Goal: Task Accomplishment & Management: Manage account settings

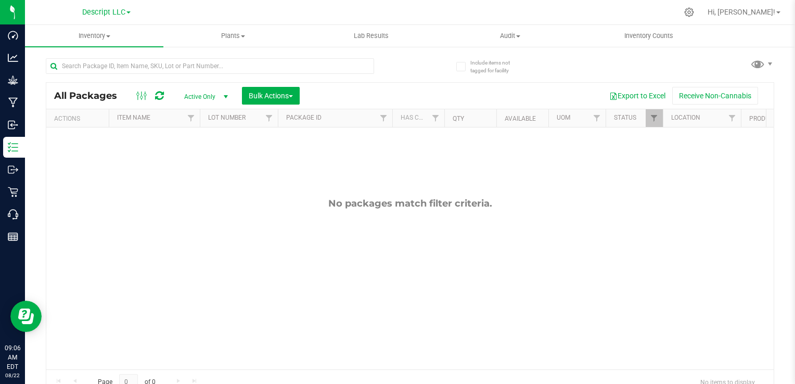
click at [125, 18] on div "Descript LLC" at bounding box center [106, 12] width 48 height 12
click at [126, 15] on link "Descript LLC" at bounding box center [106, 12] width 48 height 10
click at [115, 53] on link "Green [PERSON_NAME] Venture LLC. License#:OCM-PROC-24-000089" at bounding box center [106, 51] width 152 height 14
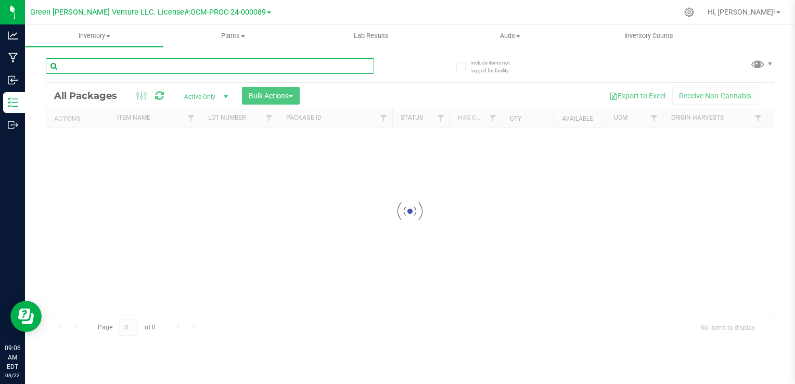
click at [147, 65] on input "text" at bounding box center [210, 66] width 328 height 16
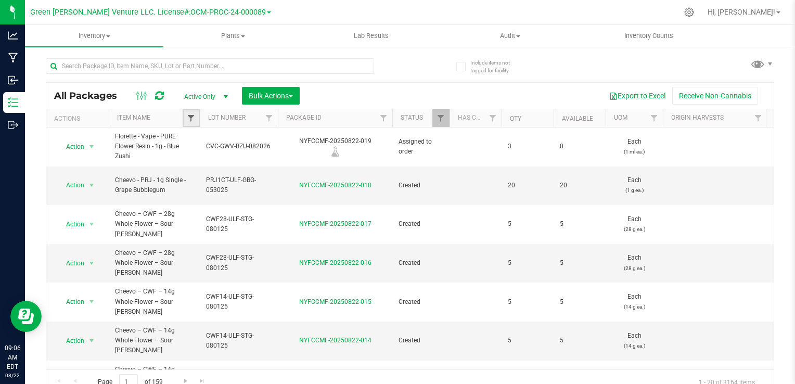
click at [191, 120] on span "Filter" at bounding box center [191, 118] width 8 height 8
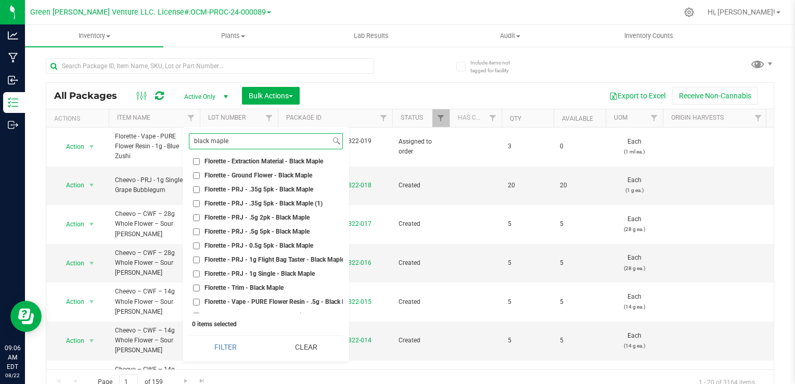
scroll to position [104, 0]
type input "black maple"
click at [275, 230] on span "Florette - PRJ - .5g 5pk - Black Maple" at bounding box center [256, 230] width 105 height 6
click at [200, 230] on input "Florette - PRJ - .5g 5pk - Black Maple" at bounding box center [196, 230] width 7 height 7
checkbox input "true"
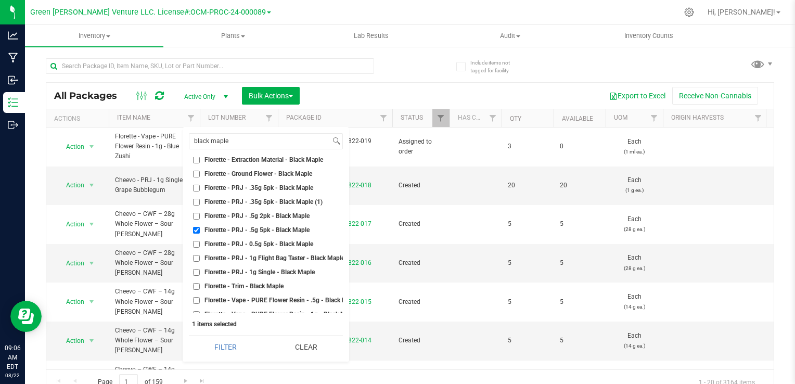
click at [268, 247] on span "Florette - PRJ - 0.5g 5pk - Black Maple" at bounding box center [258, 244] width 109 height 6
click at [200, 247] on input "Florette - PRJ - 0.5g 5pk - Black Maple" at bounding box center [196, 244] width 7 height 7
click at [268, 247] on span "Florette - PRJ - 0.5g 5pk - Black Maple" at bounding box center [258, 244] width 109 height 6
click at [200, 247] on input "Florette - PRJ - 0.5g 5pk - Black Maple" at bounding box center [196, 244] width 7 height 7
checkbox input "false"
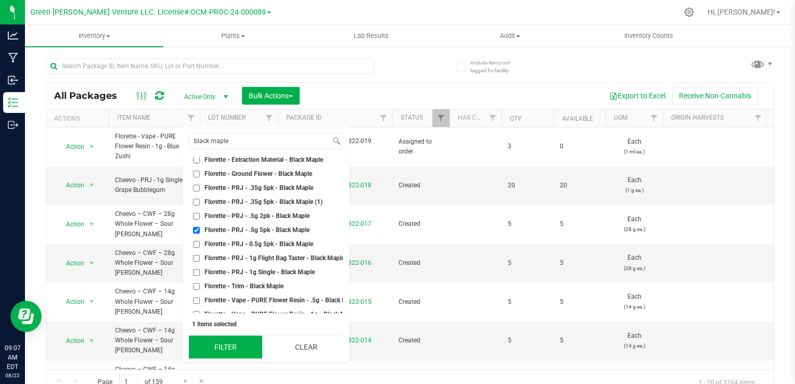
click at [241, 345] on button "Filter" at bounding box center [225, 346] width 73 height 23
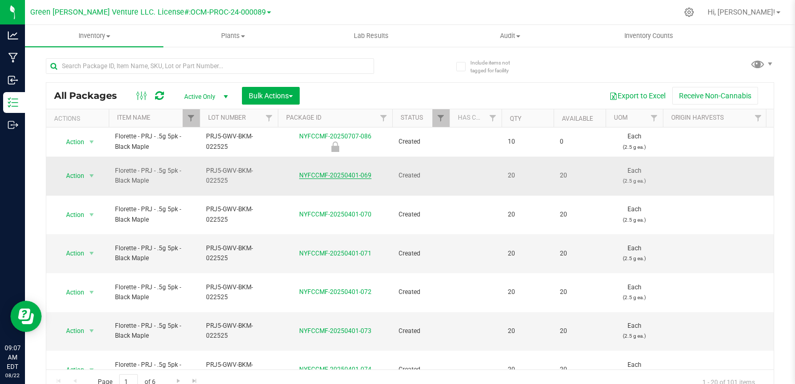
click at [337, 172] on link "NYFCCMF-20250401-069" at bounding box center [335, 175] width 72 height 7
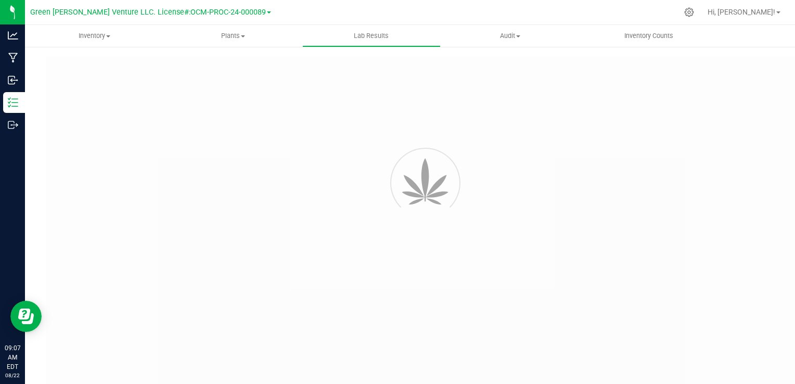
type input "NYFCCMF-20250401-074"
type input "SNYCVF0228-PPRE-0013275"
type input "NYFCCMF-20250401-074"
type input "[DATE] 9:56 PM"
type input "[DATE]"
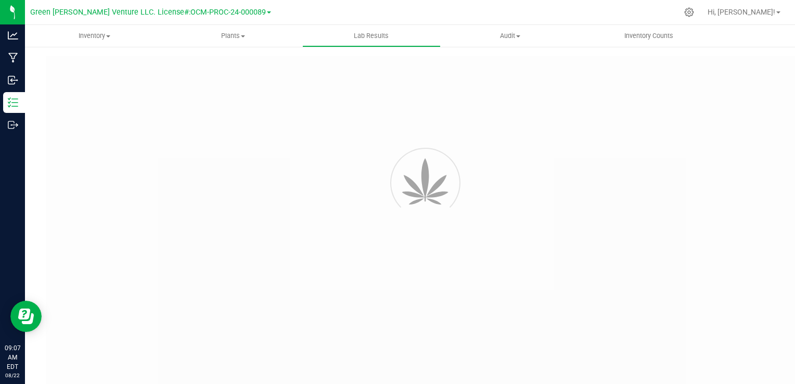
type input "[URL][DOMAIN_NAME]"
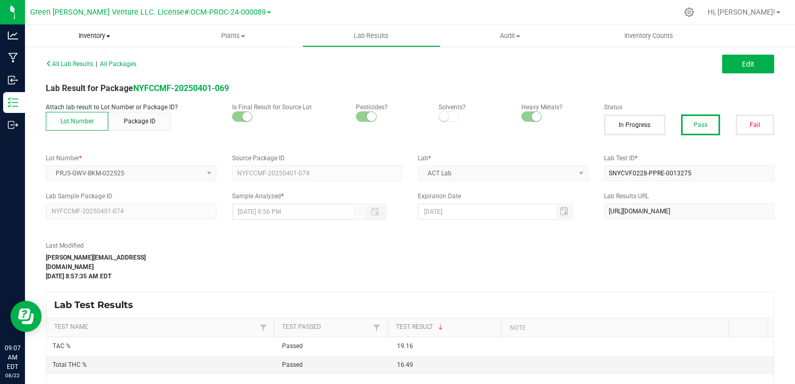
click at [98, 36] on span "Inventory" at bounding box center [94, 35] width 138 height 9
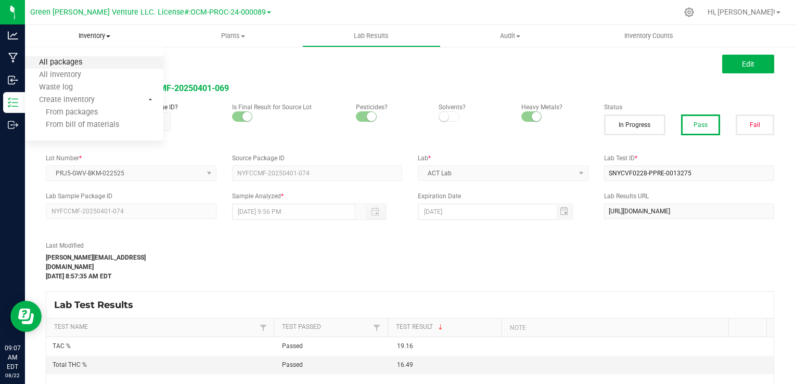
click at [89, 59] on span "All packages" at bounding box center [60, 62] width 71 height 9
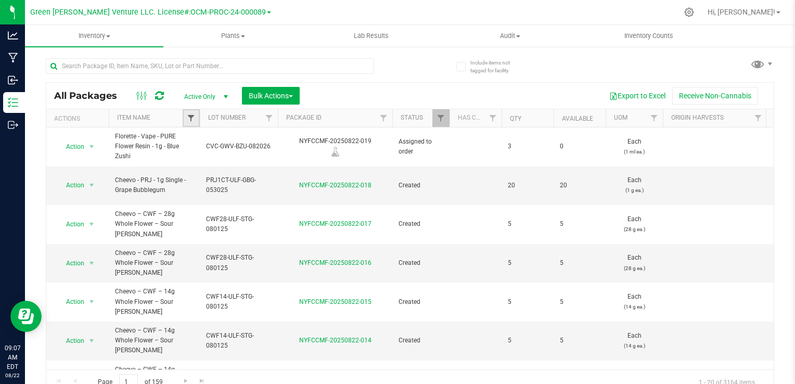
click at [192, 119] on span "Filter" at bounding box center [191, 118] width 8 height 8
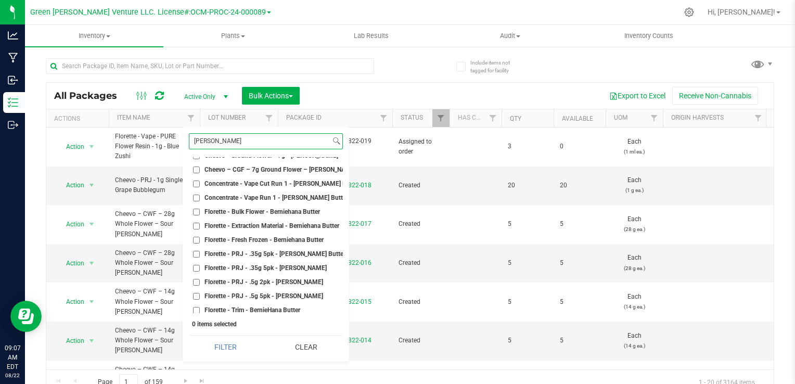
scroll to position [62, 0]
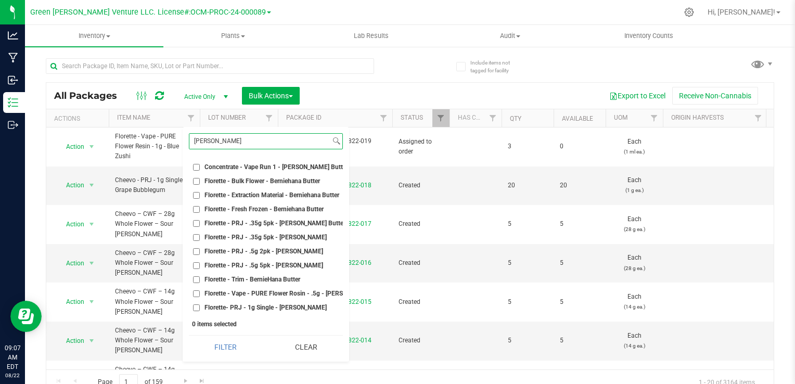
type input "[PERSON_NAME]"
click at [264, 262] on span "Florette - PRJ - .5g 5pk - [PERSON_NAME]" at bounding box center [263, 265] width 119 height 6
click at [200, 262] on input "Florette - PRJ - .5g 5pk - [PERSON_NAME]" at bounding box center [196, 265] width 7 height 7
checkbox input "true"
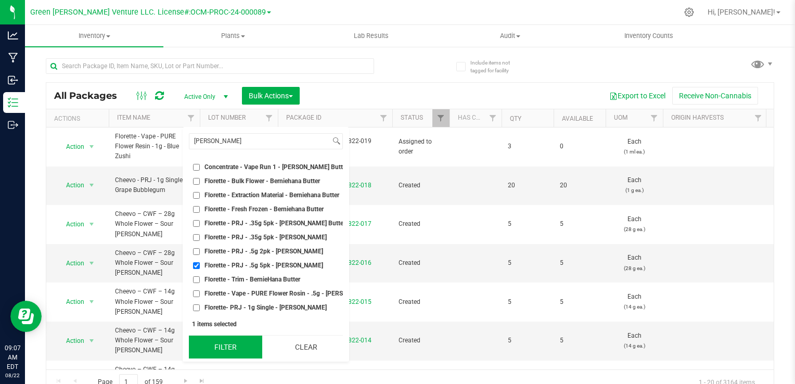
click at [230, 345] on button "Filter" at bounding box center [225, 346] width 73 height 23
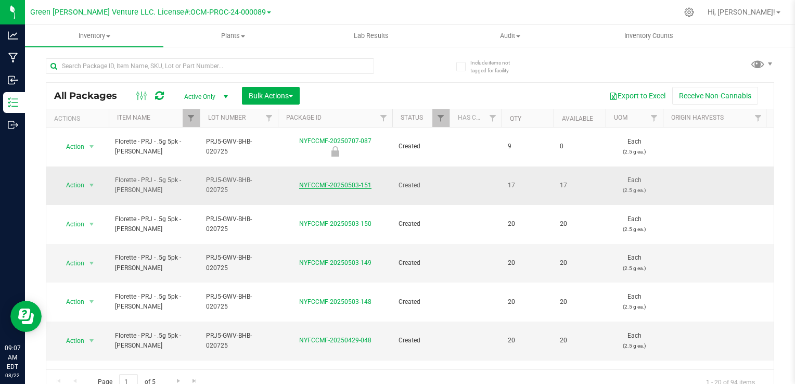
click at [329, 182] on link "NYFCCMF-20250503-151" at bounding box center [335, 185] width 72 height 7
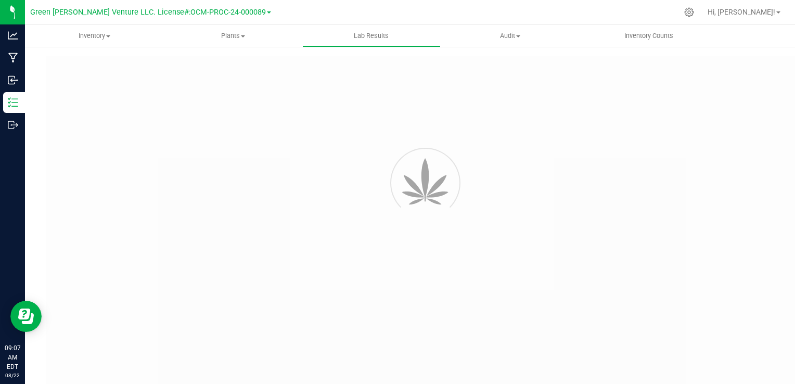
type input "NYFCCMF-20250429-001"
type input "SNYCVF0228-PPRE-0013274"
type input "NYFCCMF-20250429-001"
type input "[DATE] 9:55 PM"
type input "[DATE]"
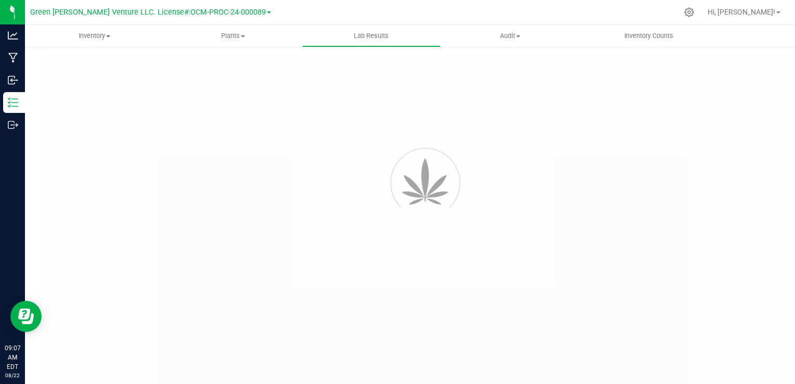
type input "[URL][DOMAIN_NAME]"
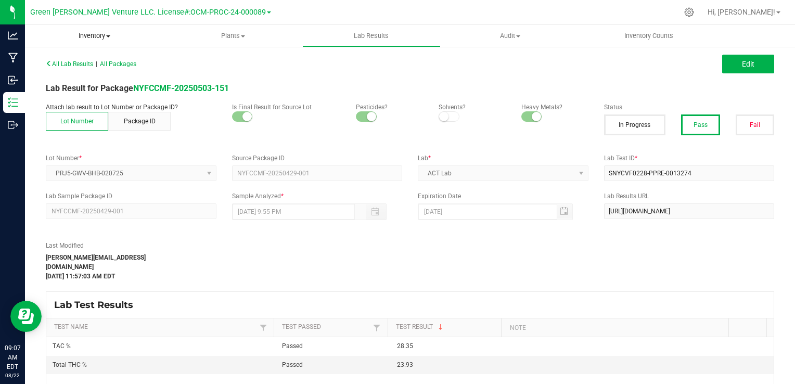
click at [87, 41] on uib-tab-heading "Inventory All packages All inventory Waste log Create inventory" at bounding box center [94, 36] width 138 height 22
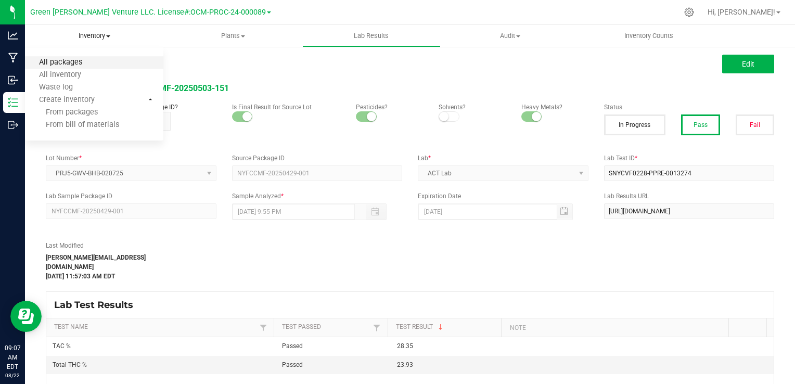
click at [81, 65] on span "All packages" at bounding box center [60, 62] width 71 height 9
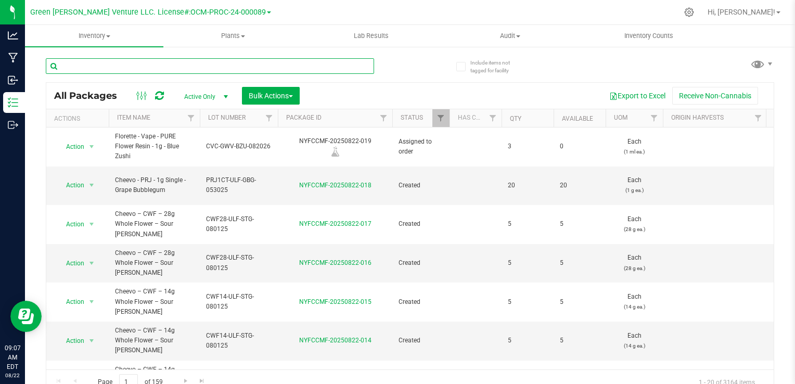
click at [183, 68] on input "text" at bounding box center [210, 66] width 328 height 16
type input "blue zushi"
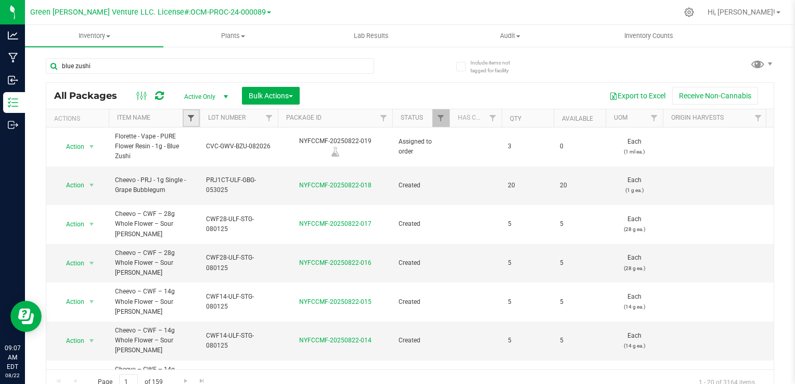
click at [187, 118] on div "Inventory All packages All inventory Waste log Create inventory Plants All plan…" at bounding box center [410, 204] width 770 height 359
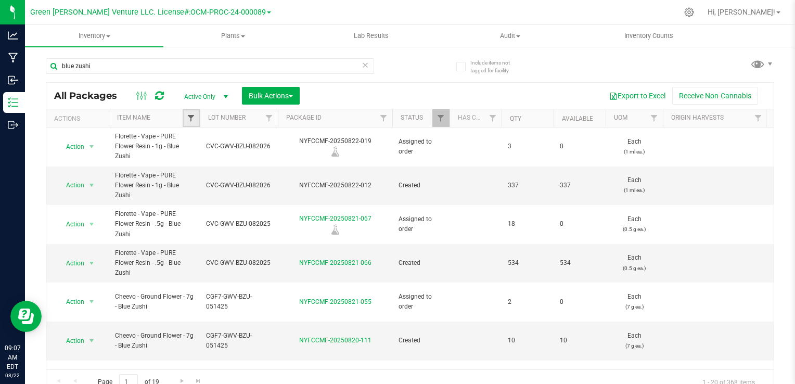
click at [195, 118] on span "Filter" at bounding box center [191, 118] width 8 height 8
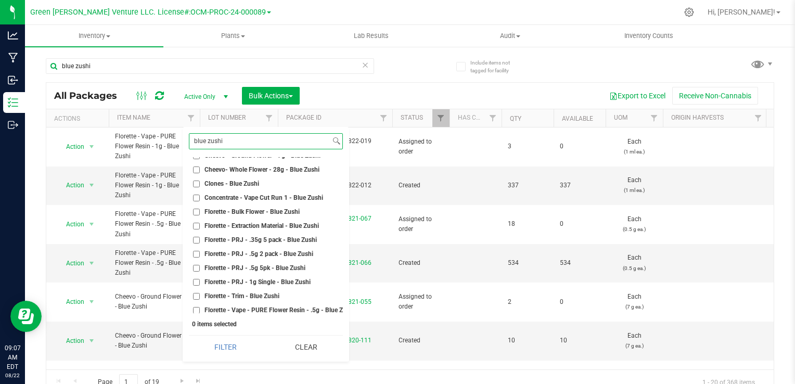
scroll to position [52, 0]
type input "blue zushi"
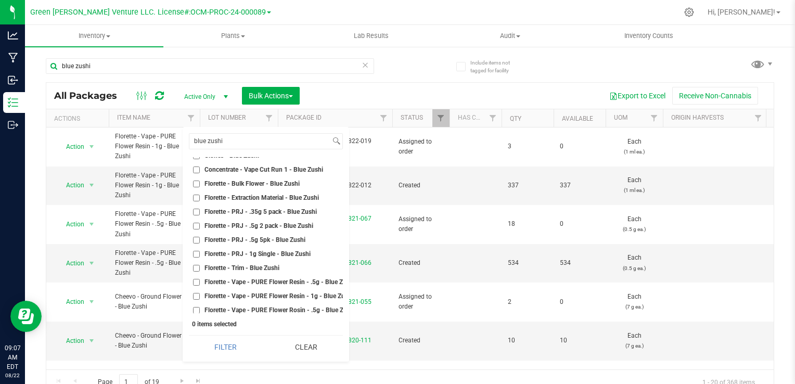
click at [262, 239] on span "Florette - PRJ - .5g 5pk - Blue Zushi" at bounding box center [254, 240] width 101 height 6
click at [200, 239] on input "Florette - PRJ - .5g 5pk - Blue Zushi" at bounding box center [196, 240] width 7 height 7
checkbox input "true"
click at [225, 346] on button "Filter" at bounding box center [225, 346] width 73 height 23
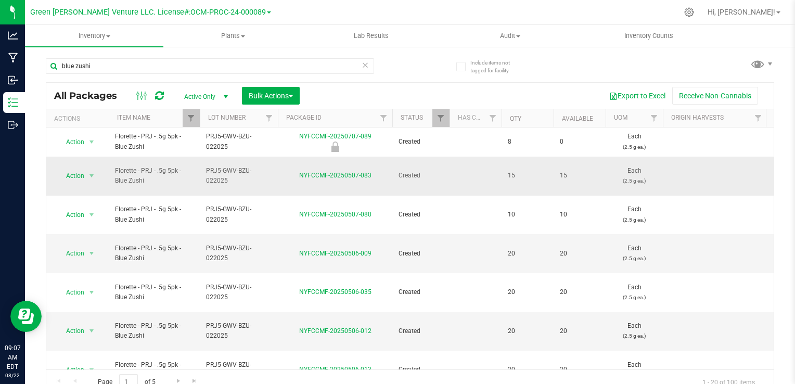
click at [327, 175] on div "NYFCCMF-20250507-083" at bounding box center [335, 176] width 118 height 10
click at [333, 172] on link "NYFCCMF-20250507-083" at bounding box center [335, 175] width 72 height 7
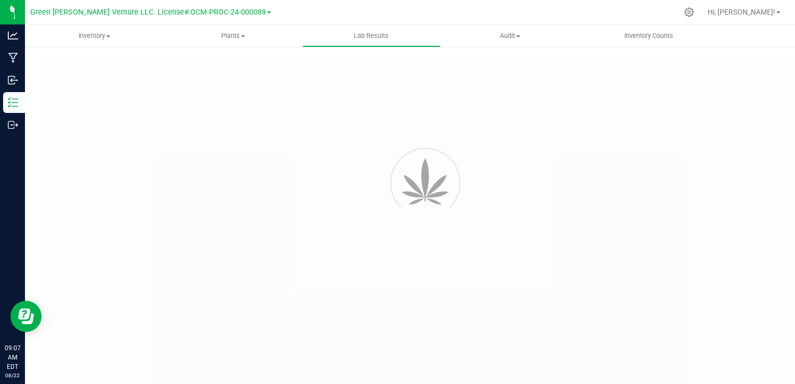
type input "NYFCCCU-20250415-001"
type input "20250415-[PERSON_NAME]-001"
type input "NYFCCCU-20250415-001"
type input "[DATE] 10:30 AM"
type input "[DATE]"
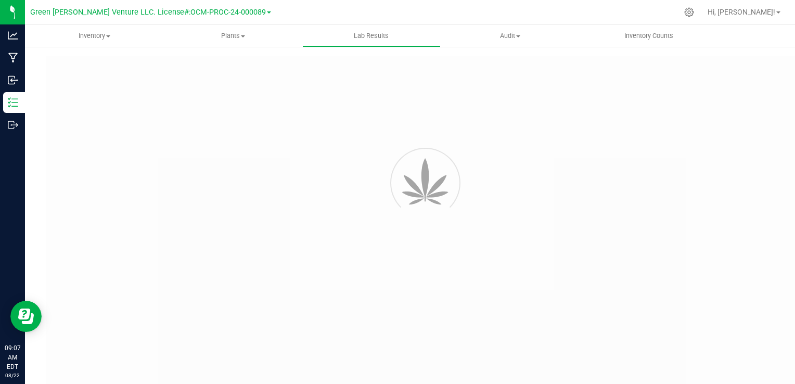
type input "[URL][DOMAIN_NAME]"
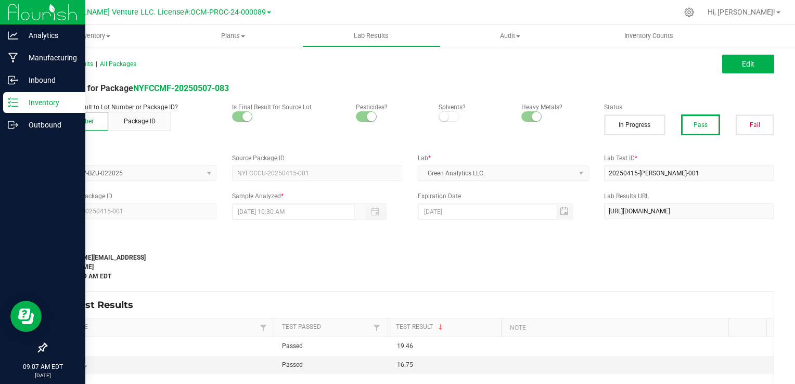
click at [14, 101] on icon at bounding box center [13, 102] width 10 height 10
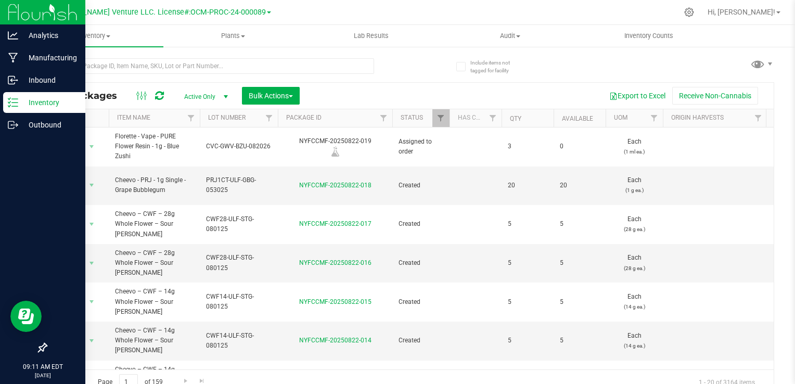
click at [21, 99] on p "Inventory" at bounding box center [49, 102] width 62 height 12
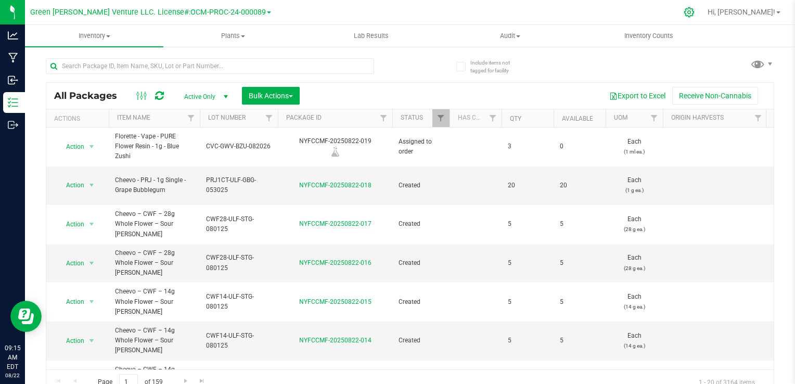
click at [694, 11] on icon at bounding box center [688, 12] width 11 height 11
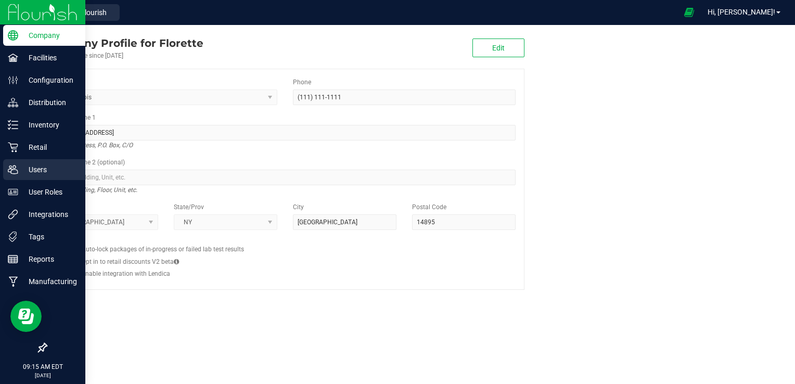
click at [26, 172] on p "Users" at bounding box center [49, 169] width 62 height 12
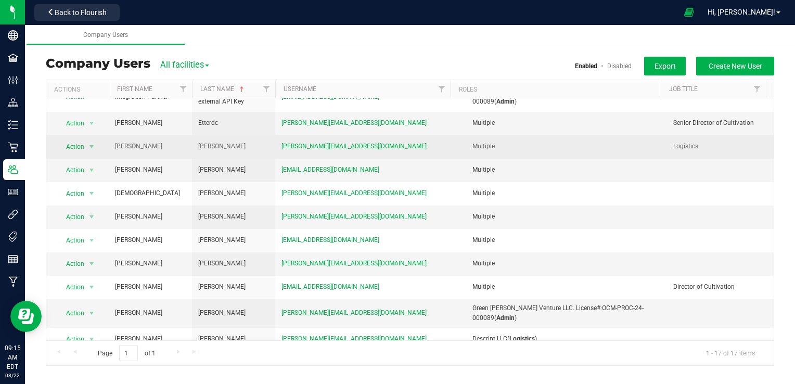
scroll to position [159, 0]
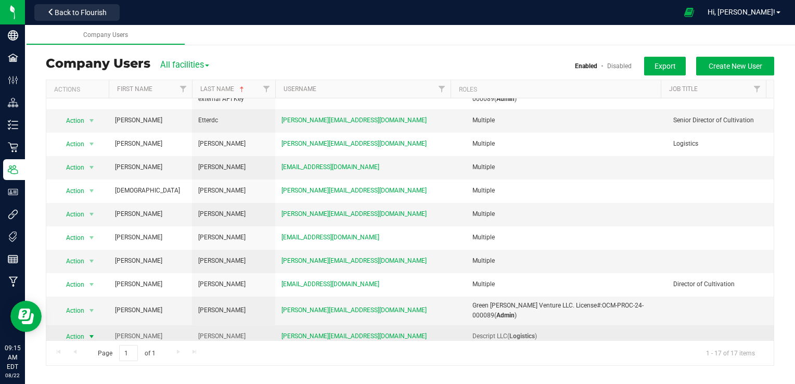
click at [83, 334] on span "Action" at bounding box center [71, 336] width 29 height 15
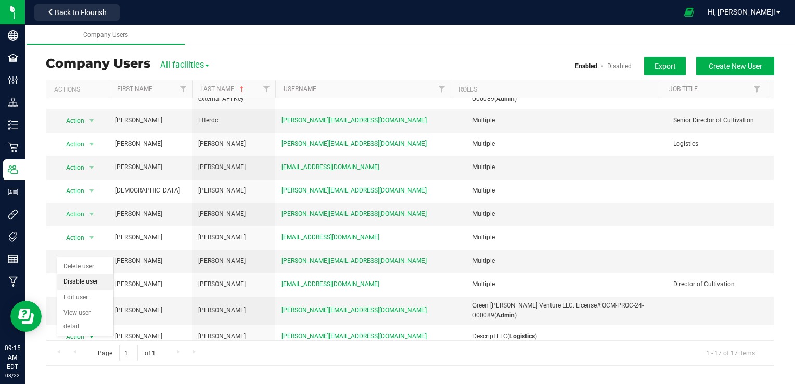
click at [95, 283] on li "Disable user" at bounding box center [85, 282] width 56 height 16
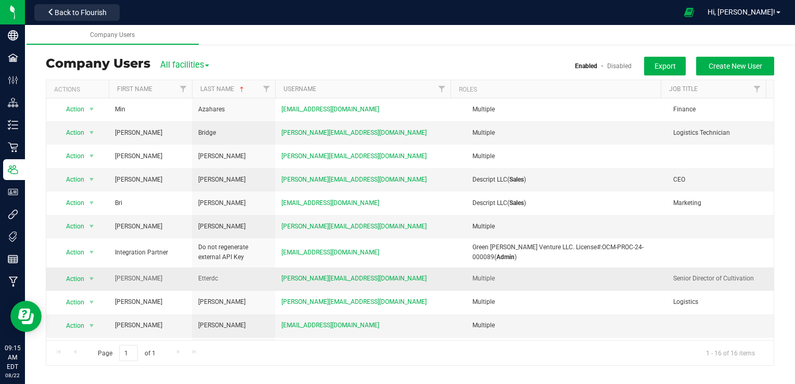
scroll to position [0, 0]
